Goal: Complete application form: Complete application form

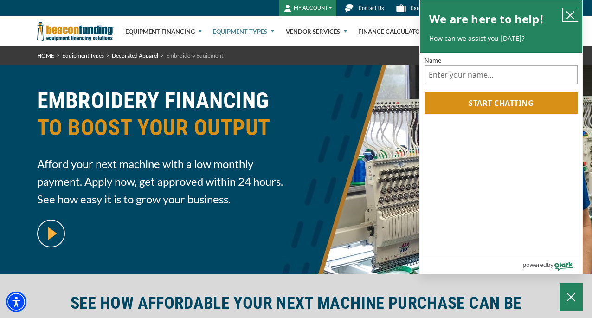
click at [571, 18] on icon "close chatbox" at bounding box center [570, 15] width 9 height 9
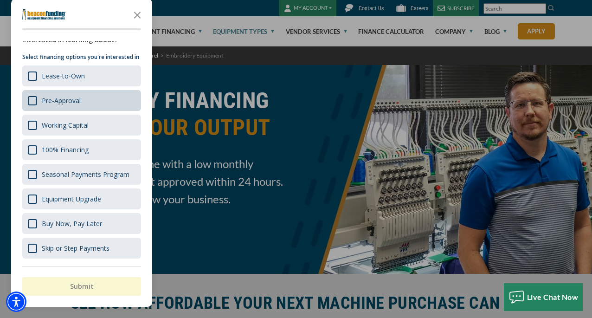
scroll to position [26, 0]
click at [137, 16] on icon "Close the survey" at bounding box center [137, 14] width 19 height 19
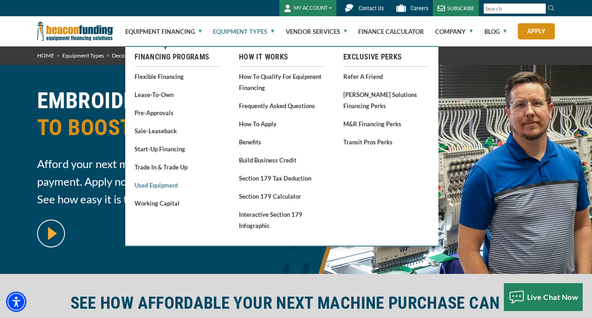
click at [162, 188] on link "Used Equipment" at bounding box center [178, 185] width 86 height 12
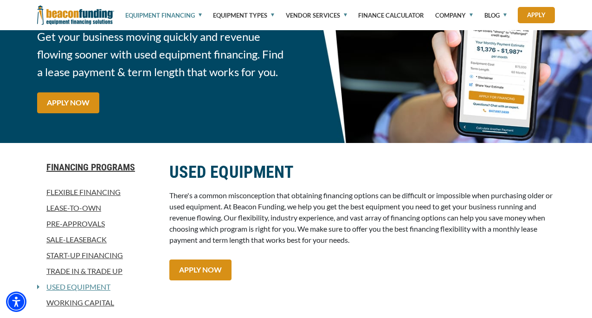
scroll to position [165, 0]
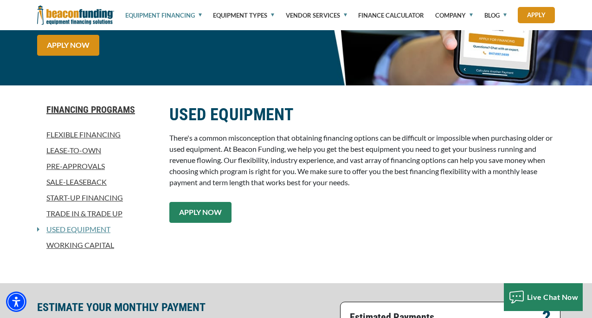
click at [204, 212] on link "APPLY NOW" at bounding box center [200, 212] width 62 height 21
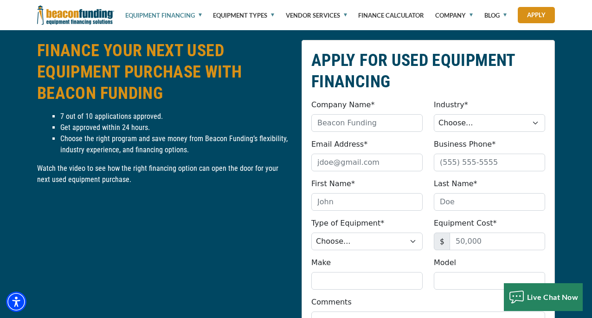
scroll to position [1027, 0]
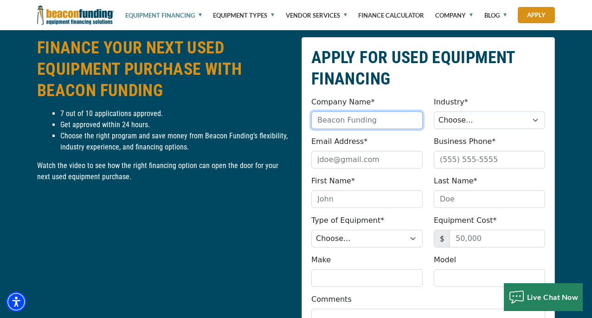
click at [364, 123] on input "Company Name*" at bounding box center [366, 120] width 111 height 18
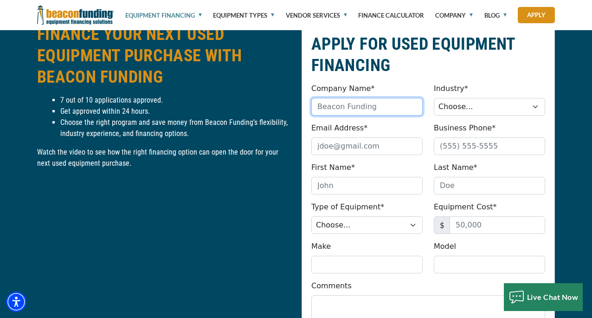
scroll to position [1043, 0]
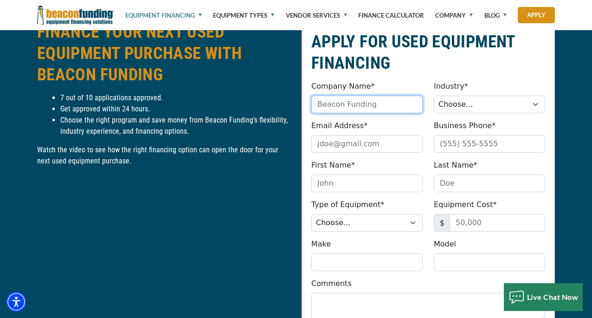
click at [340, 108] on input "Company Name*" at bounding box center [366, 105] width 111 height 18
type input "Fine Folk Print House"
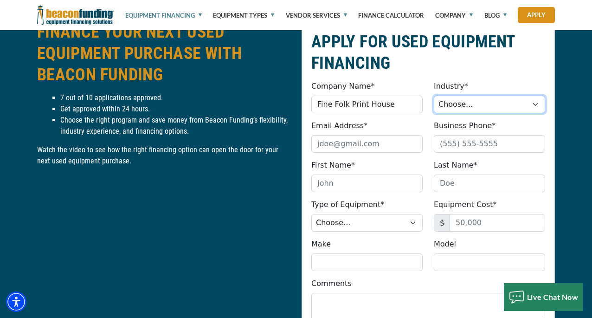
click at [465, 106] on select "Choose... Towing Landscape/Hardscape Decorated Apparel Septic Light Constructio…" at bounding box center [489, 105] width 111 height 18
select select "3"
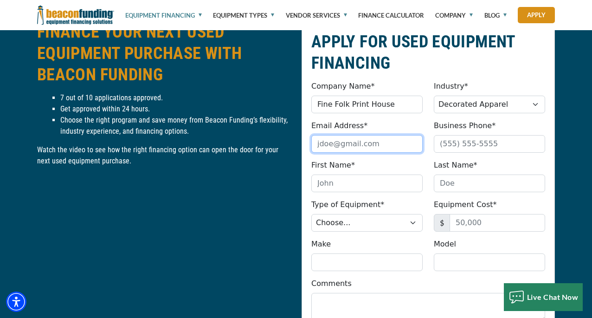
click at [365, 146] on input "Email Address*" at bounding box center [366, 144] width 111 height 18
type input "finefolkprinthouse@gmail.com"
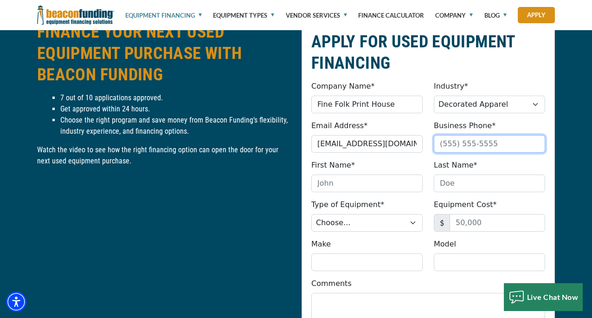
type input "7049189380"
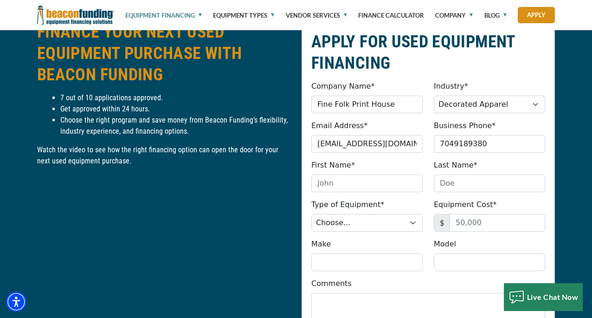
type input "kaitlyn"
type input "pauley"
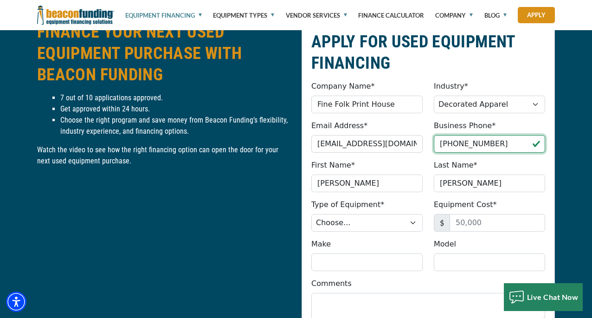
drag, startPoint x: 501, startPoint y: 146, endPoint x: 287, endPoint y: 139, distance: 214.1
click at [287, 139] on div "APPLY FOR USED EQUIPMENT FINANCING Company Name* Fine Folk Print House Please p…" at bounding box center [296, 236] width 529 height 431
click at [464, 143] on input "(704) 618-6052" at bounding box center [489, 144] width 111 height 18
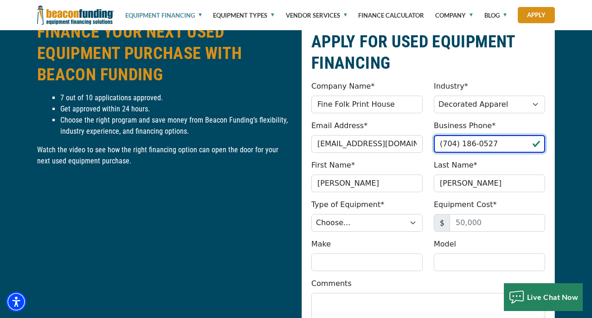
type input "(704) 186-0527"
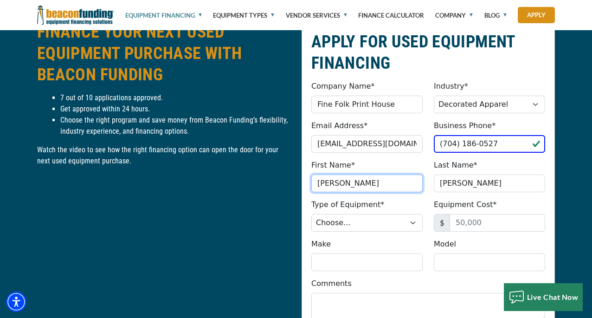
click at [321, 183] on input "kaitlyn" at bounding box center [366, 184] width 111 height 18
type input "Kaitlyn"
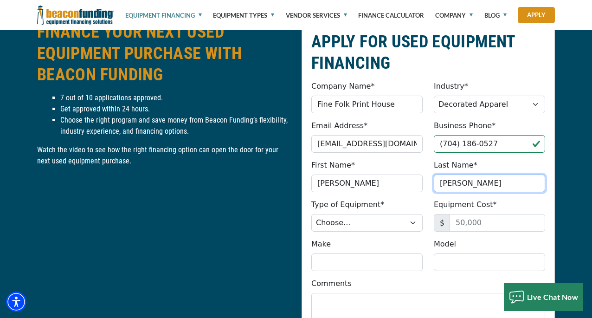
click at [445, 182] on input "pauley" at bounding box center [489, 184] width 111 height 18
type input "Pauley"
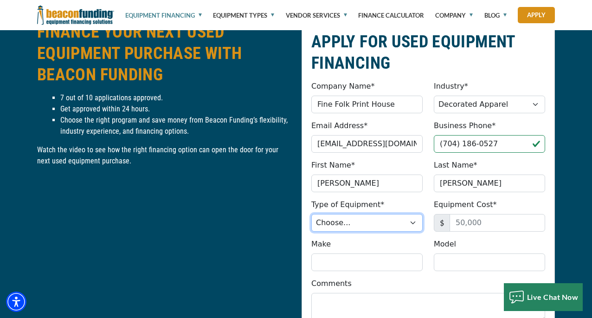
click at [389, 219] on select "Choose... Backhoe Boom/Bucket Truck Chipper Commercial Mower Crane DTG/DTF Prin…" at bounding box center [366, 223] width 111 height 18
select select "1"
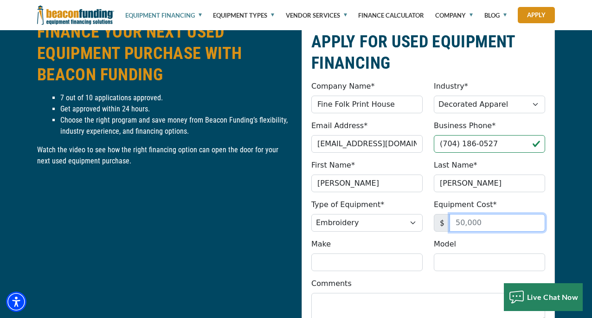
click at [469, 225] on input "Equipment Cost*" at bounding box center [498, 223] width 96 height 18
type input "20,000"
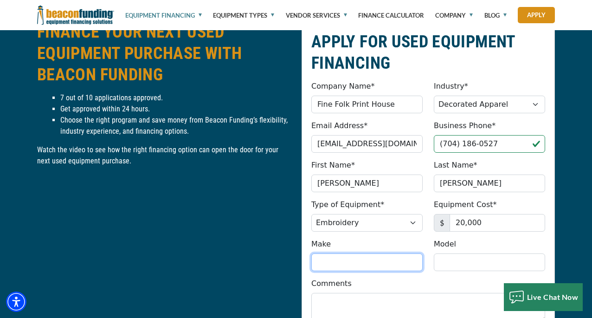
click at [391, 263] on input "Make" at bounding box center [366, 262] width 111 height 18
type input "Tajima"
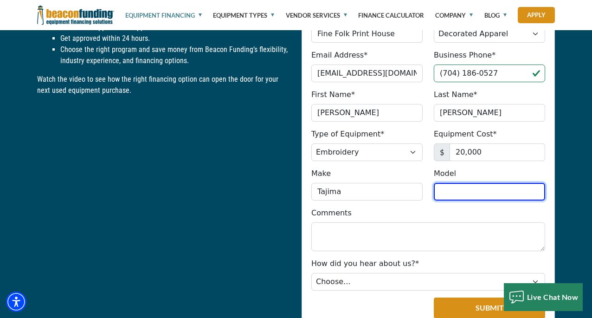
scroll to position [1114, 0]
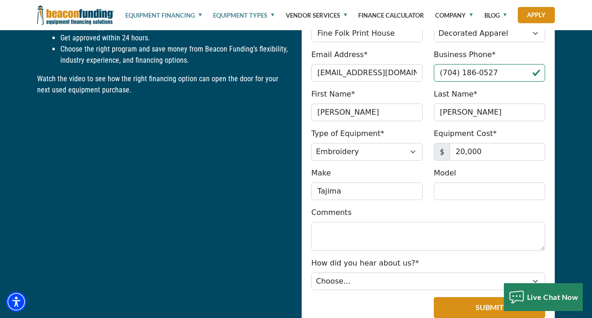
click at [238, 16] on link "Equipment Types" at bounding box center [243, 15] width 61 height 31
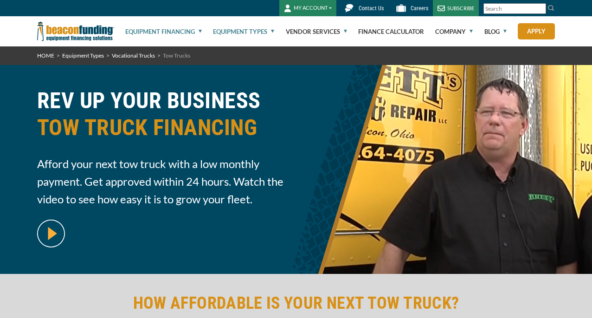
click at [177, 32] on link "Equipment Financing" at bounding box center [163, 32] width 77 height 30
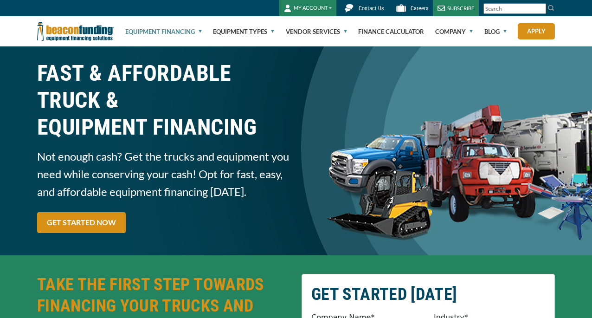
click at [182, 31] on link "Equipment Financing" at bounding box center [163, 32] width 77 height 30
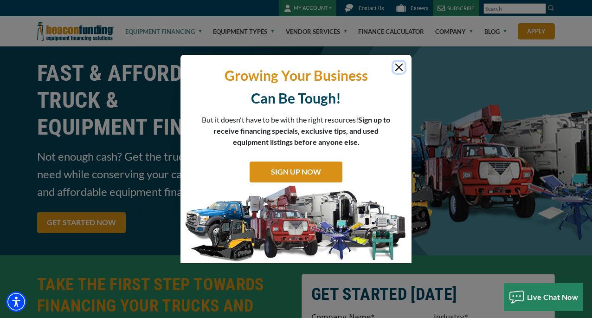
click at [398, 68] on button "Close" at bounding box center [399, 67] width 11 height 11
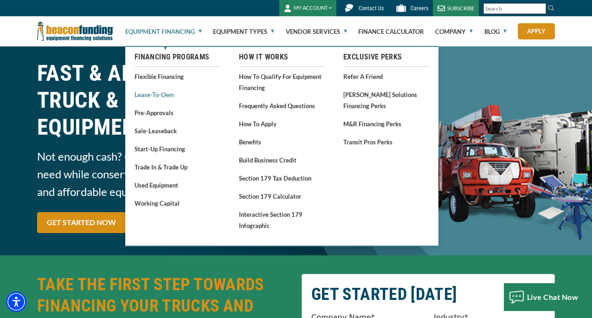
click at [162, 95] on link "Lease-To-Own" at bounding box center [178, 95] width 86 height 12
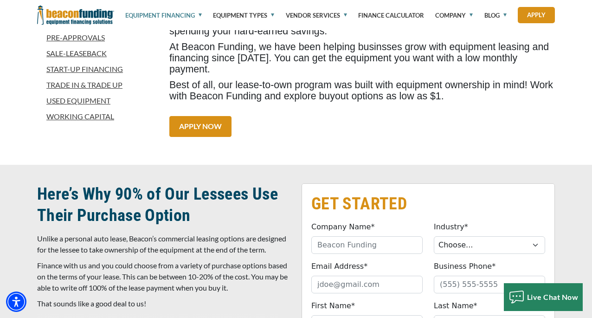
scroll to position [318, 0]
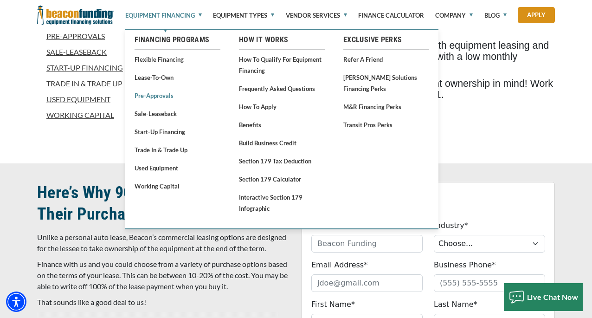
click at [162, 97] on link "Pre-approvals" at bounding box center [178, 96] width 86 height 12
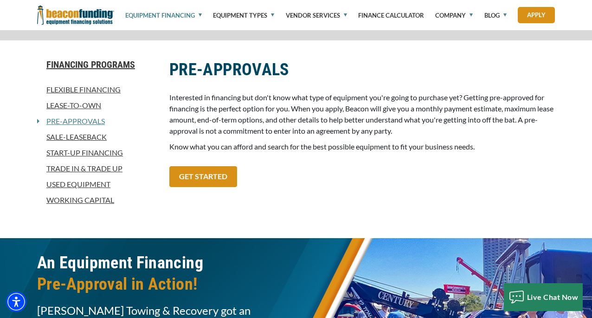
scroll to position [820, 0]
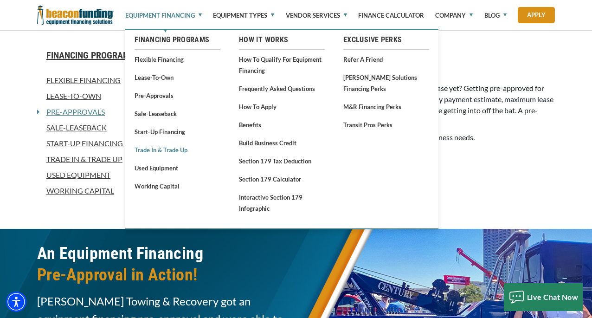
click at [162, 152] on link "Trade In & Trade Up" at bounding box center [178, 150] width 86 height 12
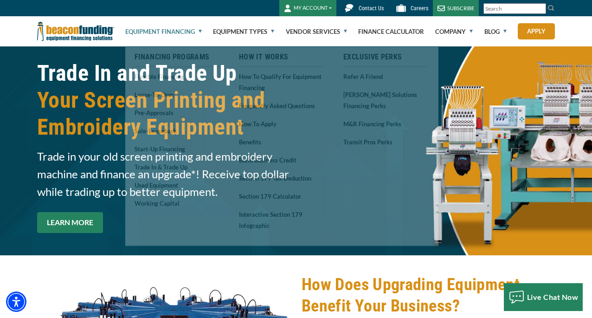
click at [69, 222] on link "LEARN MORE" at bounding box center [70, 222] width 66 height 21
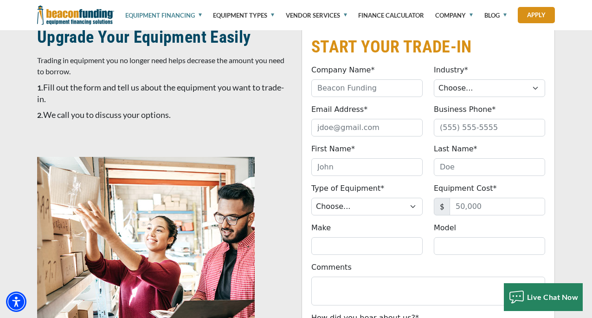
scroll to position [558, 0]
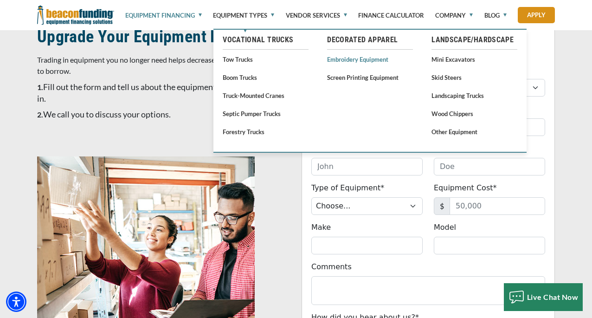
click at [372, 57] on link "Embroidery Equipment" at bounding box center [370, 59] width 86 height 12
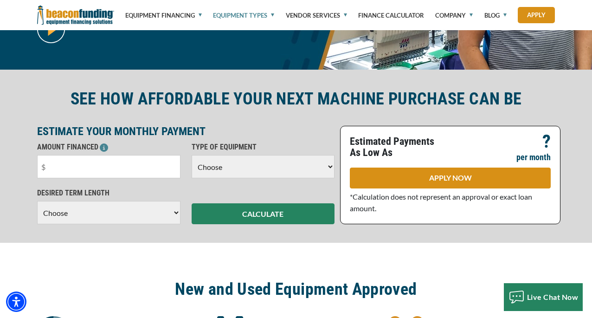
scroll to position [222, 0]
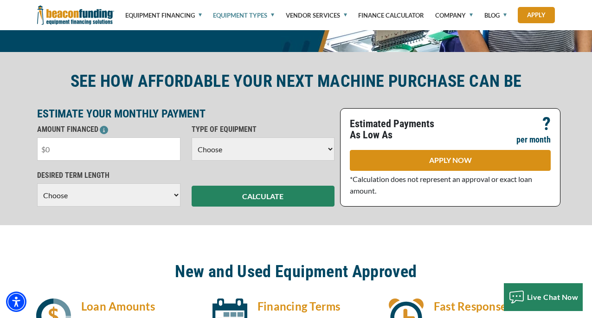
click at [125, 151] on input "text" at bounding box center [108, 148] width 143 height 23
type input "$20,000"
click at [261, 154] on select "Choose Backhoe Boom/Bucket Truck Chipper Commercial Mower Crane DTG/DTF Printin…" at bounding box center [263, 148] width 143 height 23
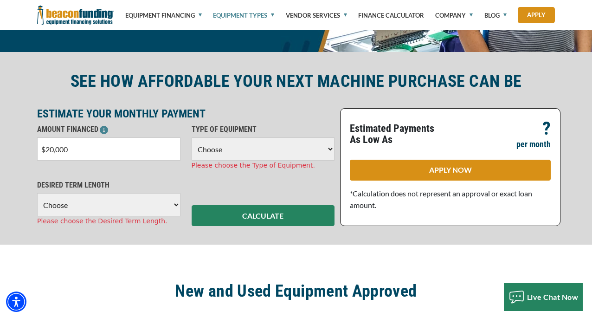
click at [88, 203] on select "Choose 36 Months 48 Months 60 Months" at bounding box center [108, 204] width 143 height 23
select select "48"
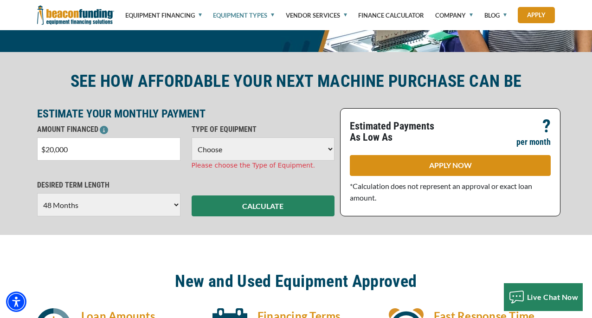
click at [255, 148] on select "Choose Backhoe Boom/Bucket Truck Chipper Commercial Mower Crane DTG/DTF Printin…" at bounding box center [263, 148] width 143 height 23
select select "1"
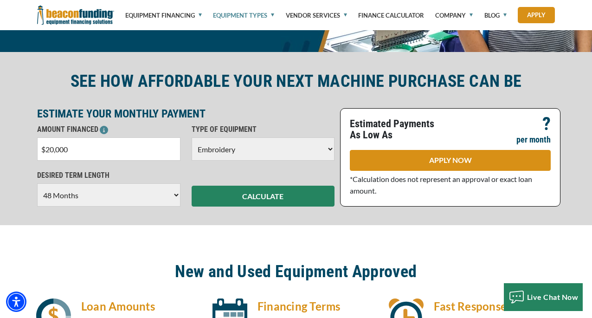
click at [143, 197] on select "Choose 36 Months 48 Months 60 Months" at bounding box center [108, 194] width 143 height 23
select select "60"
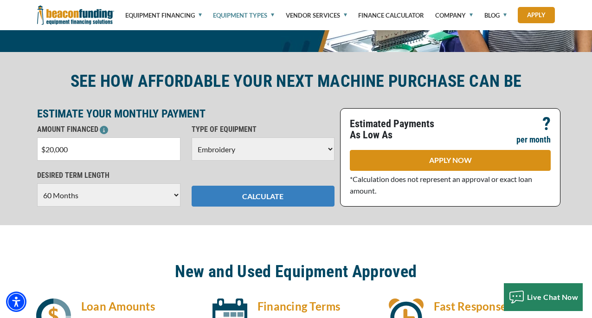
click at [283, 193] on button "CALCULATE" at bounding box center [263, 196] width 143 height 21
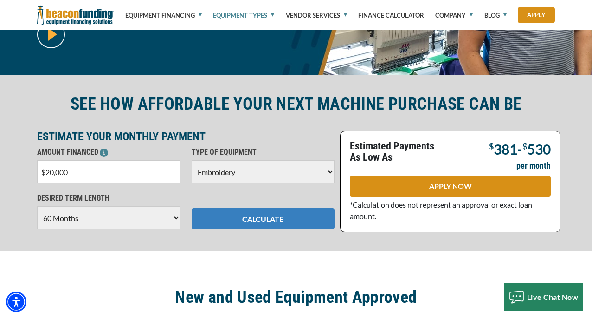
scroll to position [201, 0]
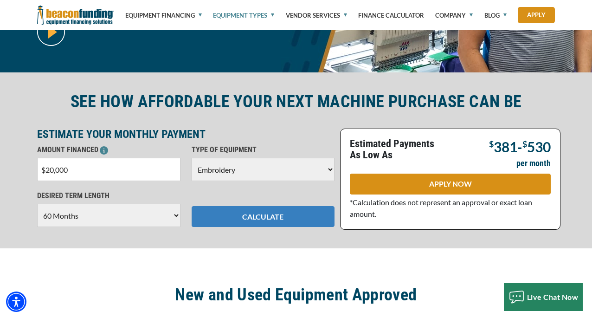
click at [288, 215] on button "CALCULATE" at bounding box center [263, 216] width 143 height 21
